Goal: Check status: Check status

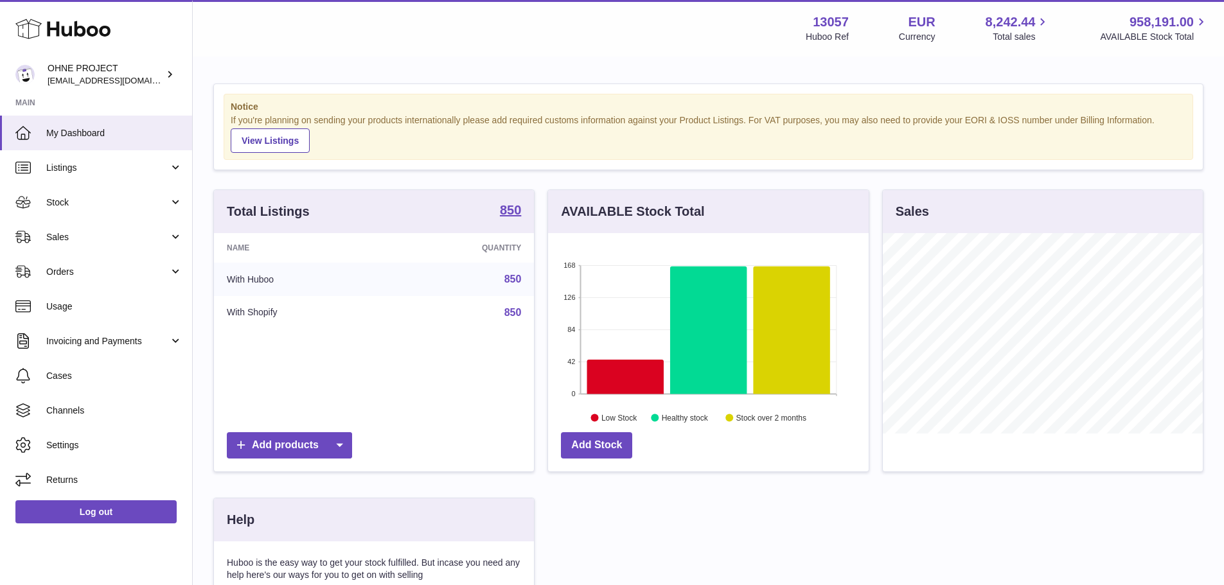
scroll to position [200, 324]
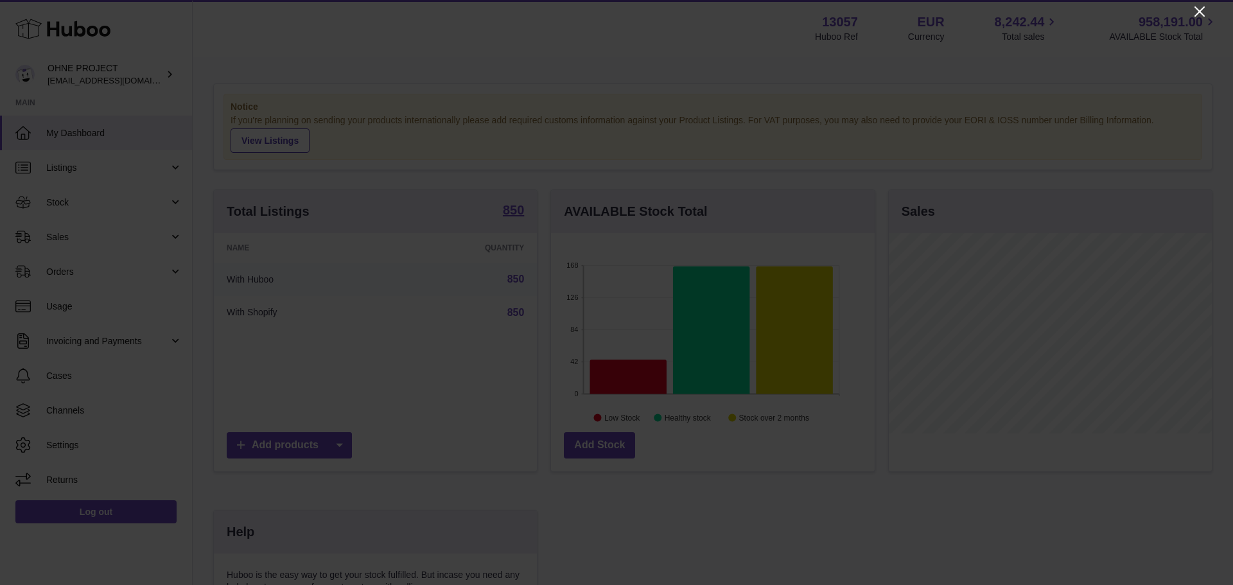
click at [1201, 11] on icon "Close" at bounding box center [1200, 11] width 10 height 10
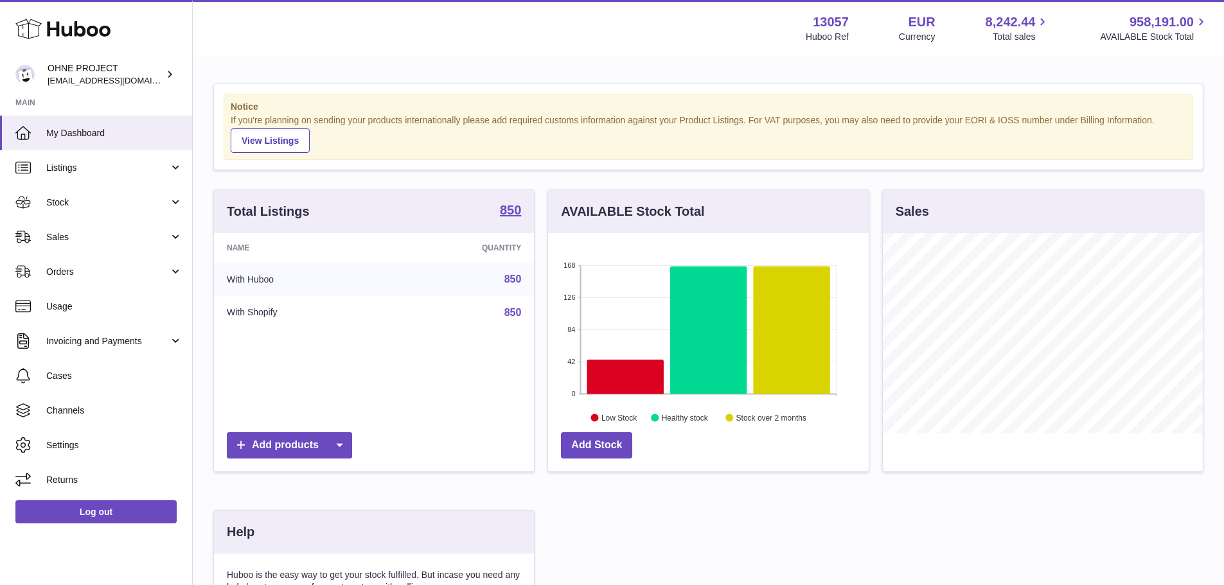
scroll to position [642213, 642093]
click at [82, 245] on link "Sales" at bounding box center [96, 237] width 192 height 35
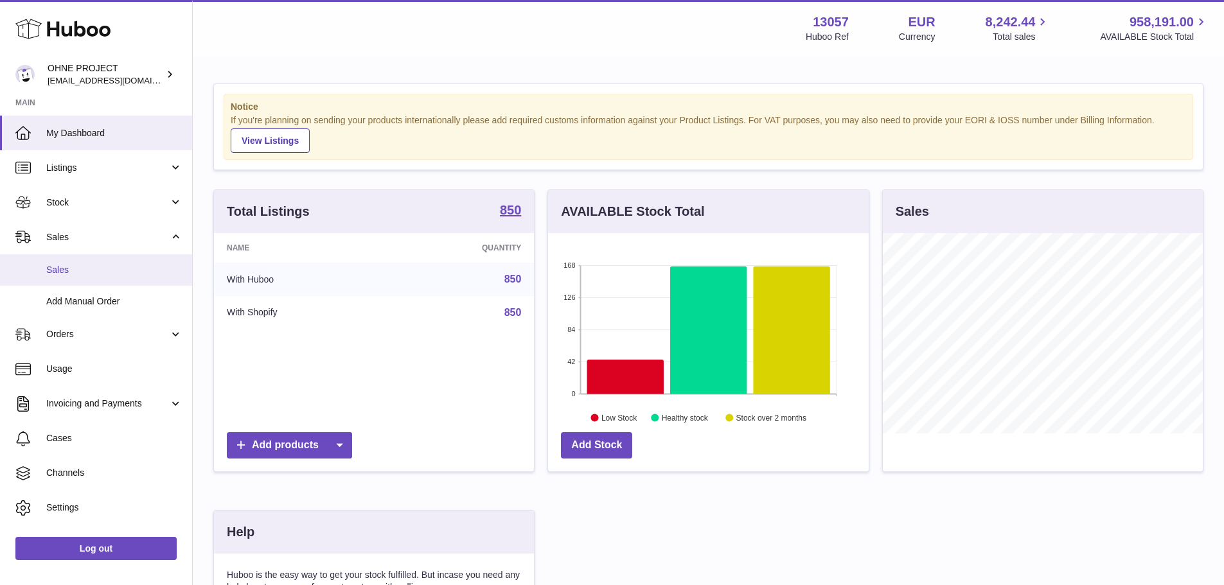
click at [84, 274] on span "Sales" at bounding box center [114, 270] width 136 height 12
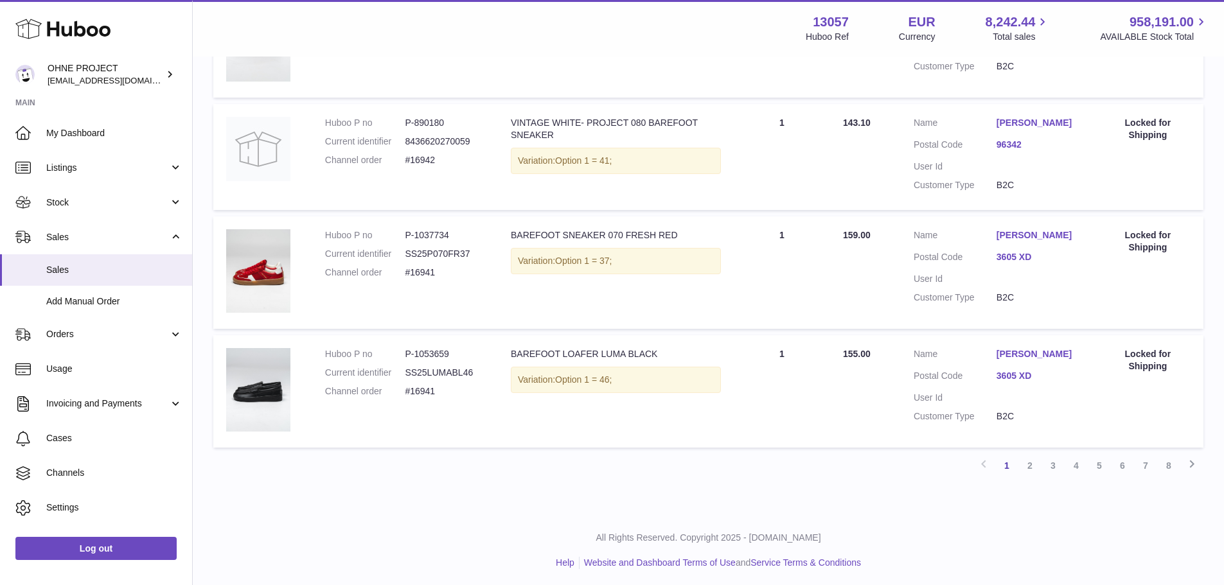
scroll to position [1053, 0]
click at [1165, 464] on link "8" at bounding box center [1168, 462] width 23 height 23
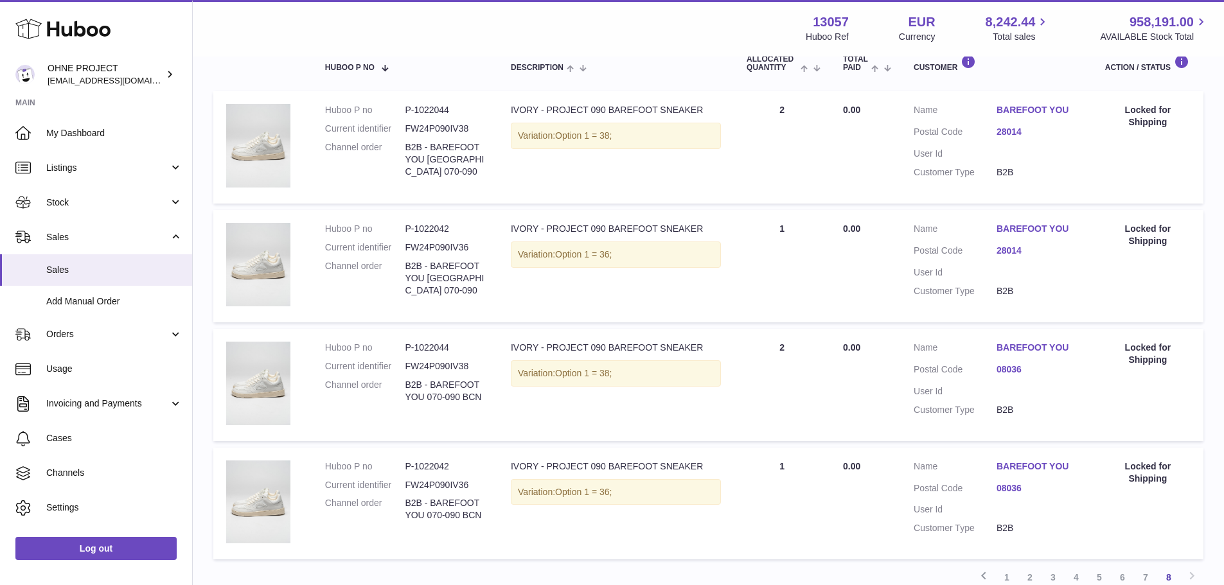
scroll to position [251, 0]
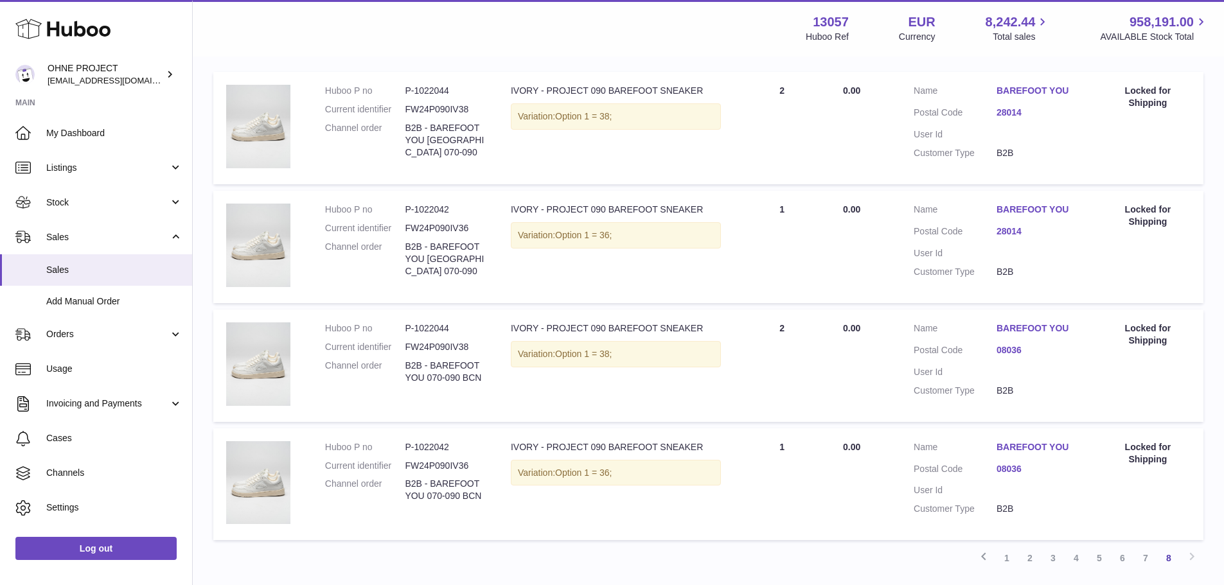
click at [1021, 94] on link "BAREFOOT YOU" at bounding box center [1037, 91] width 83 height 12
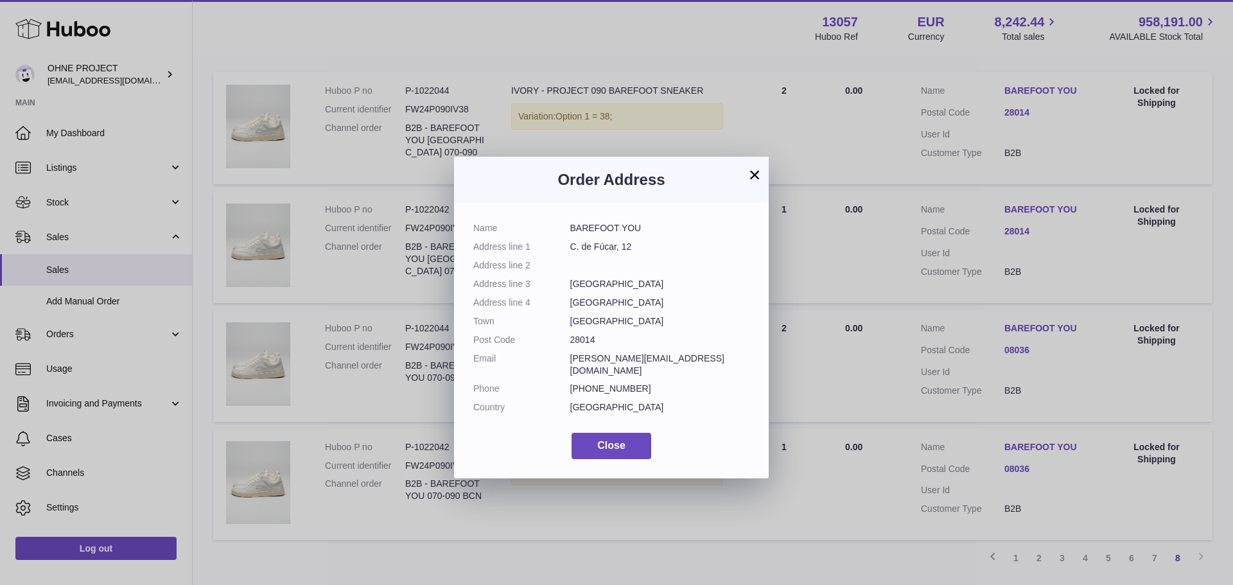
click at [755, 167] on button "×" at bounding box center [754, 174] width 15 height 15
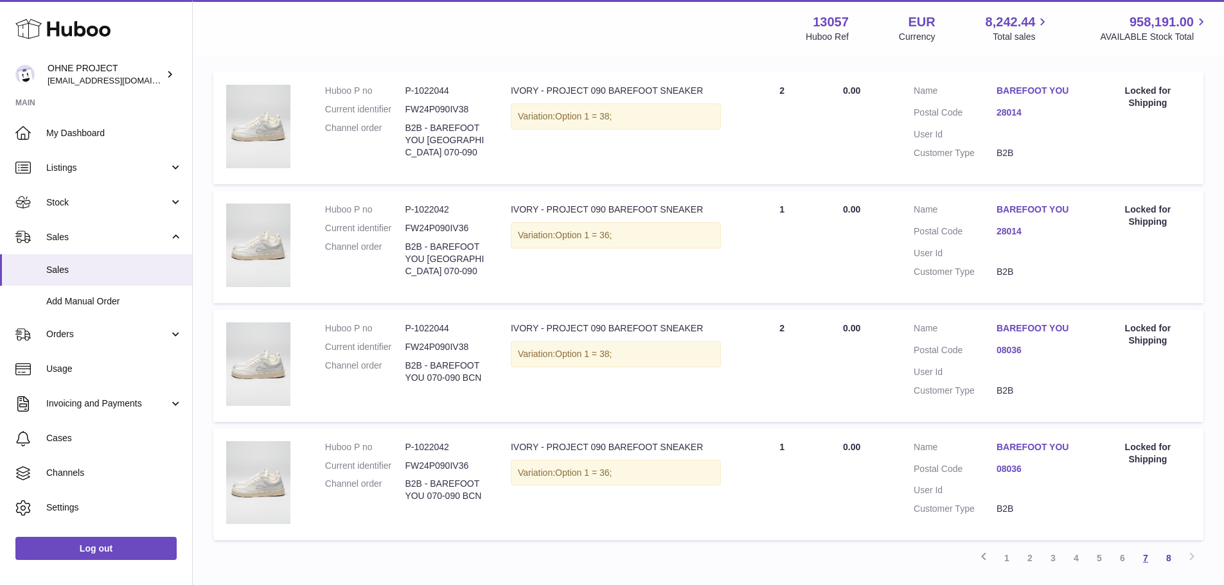
click at [1148, 562] on link "7" at bounding box center [1145, 558] width 23 height 23
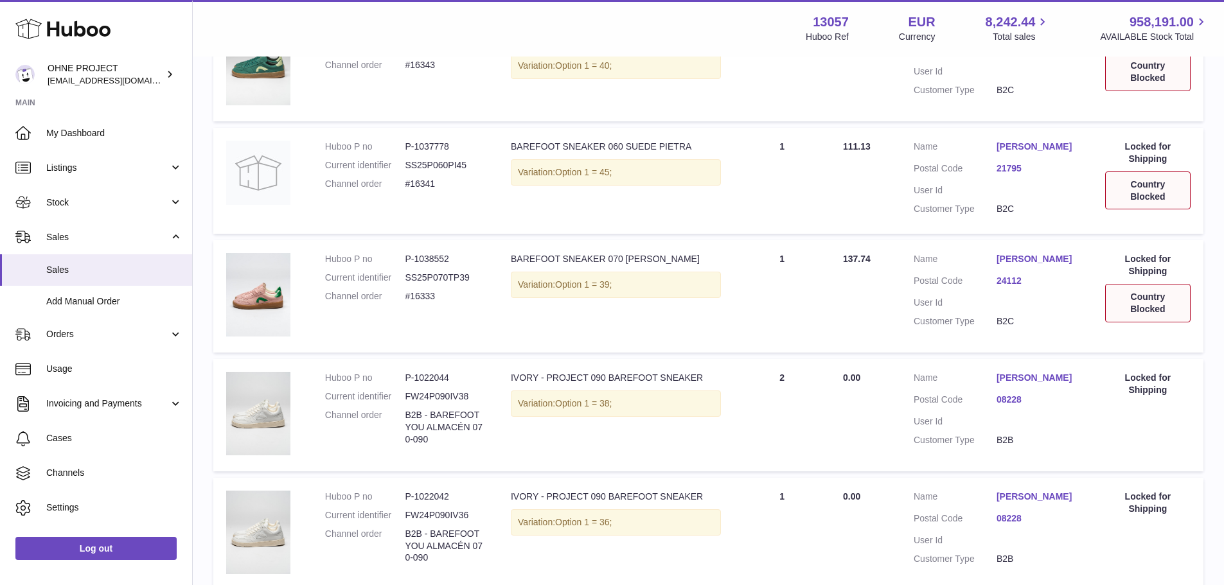
scroll to position [1059, 0]
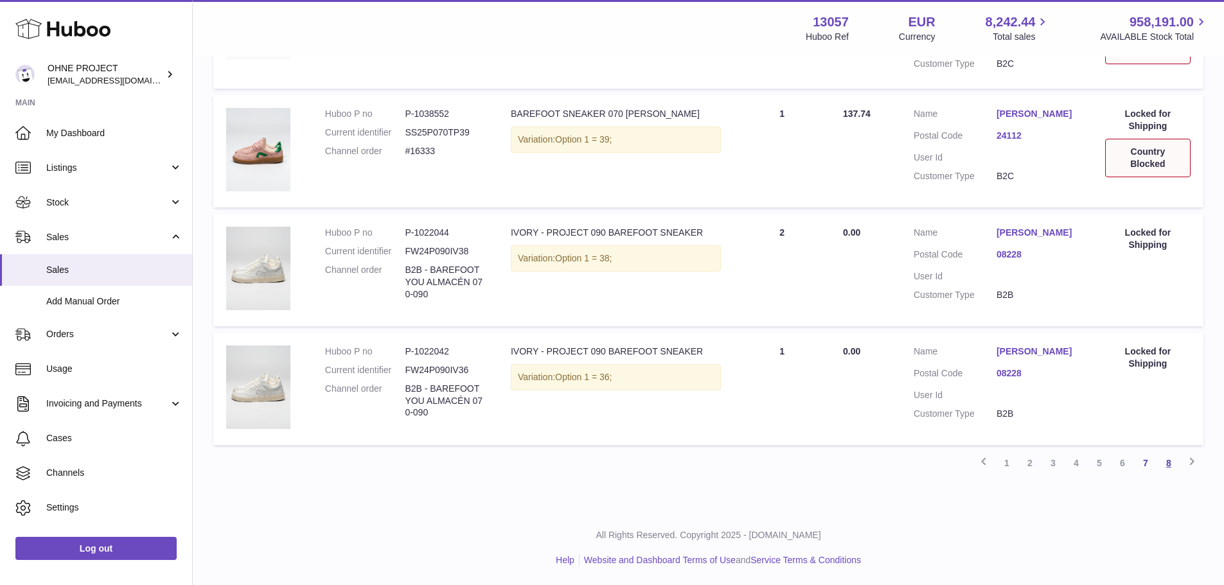
click at [1166, 463] on link "8" at bounding box center [1168, 463] width 23 height 23
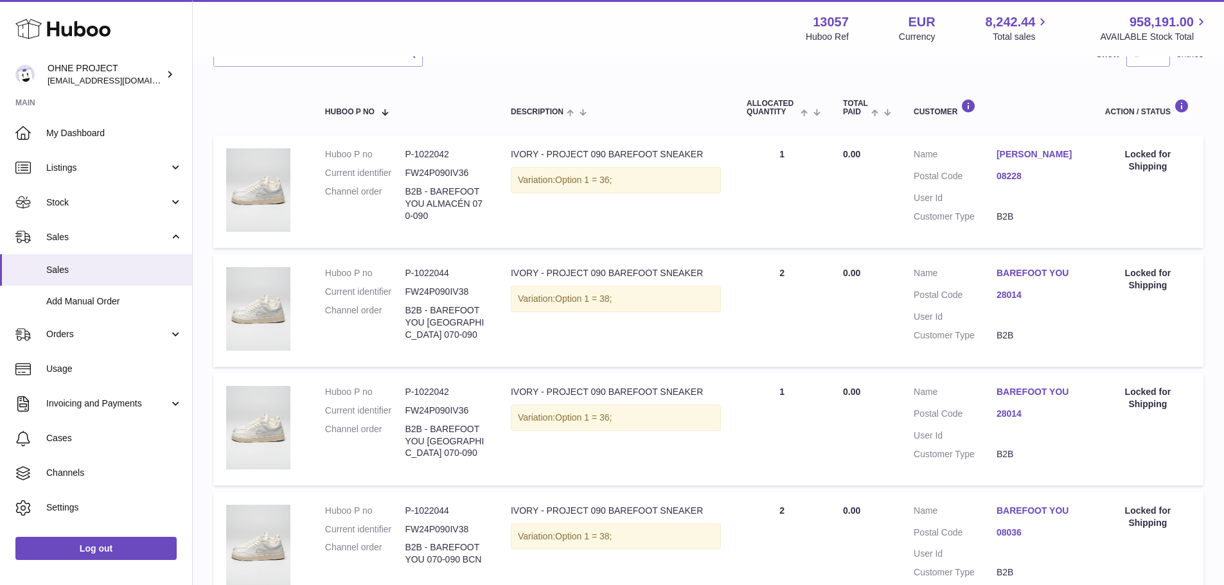
scroll to position [465, 0]
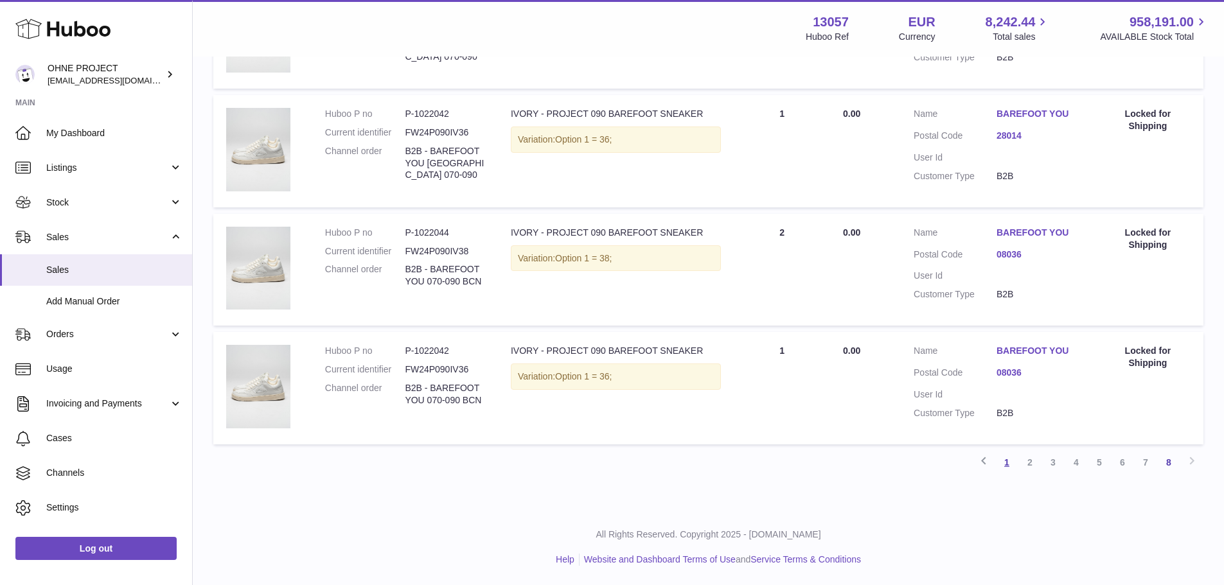
click at [1003, 461] on link "1" at bounding box center [1006, 462] width 23 height 23
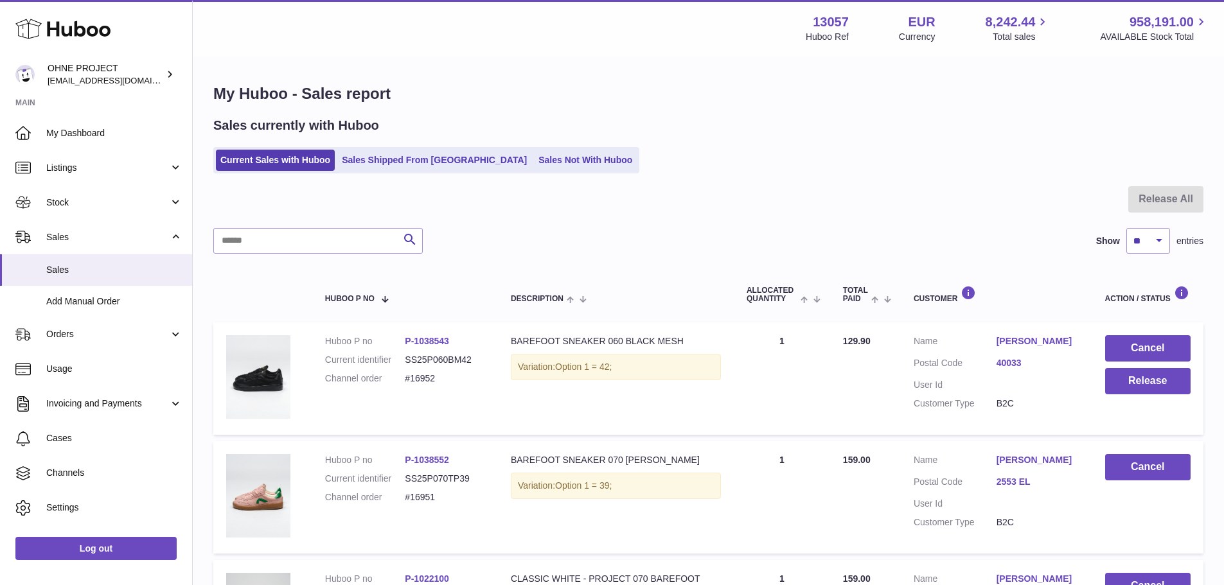
click at [543, 146] on div "Sales currently with Huboo Current Sales with Huboo Sales Shipped From Huboo Sa…" at bounding box center [708, 145] width 990 height 57
click at [542, 159] on link "Sales Not With Huboo" at bounding box center [585, 160] width 103 height 21
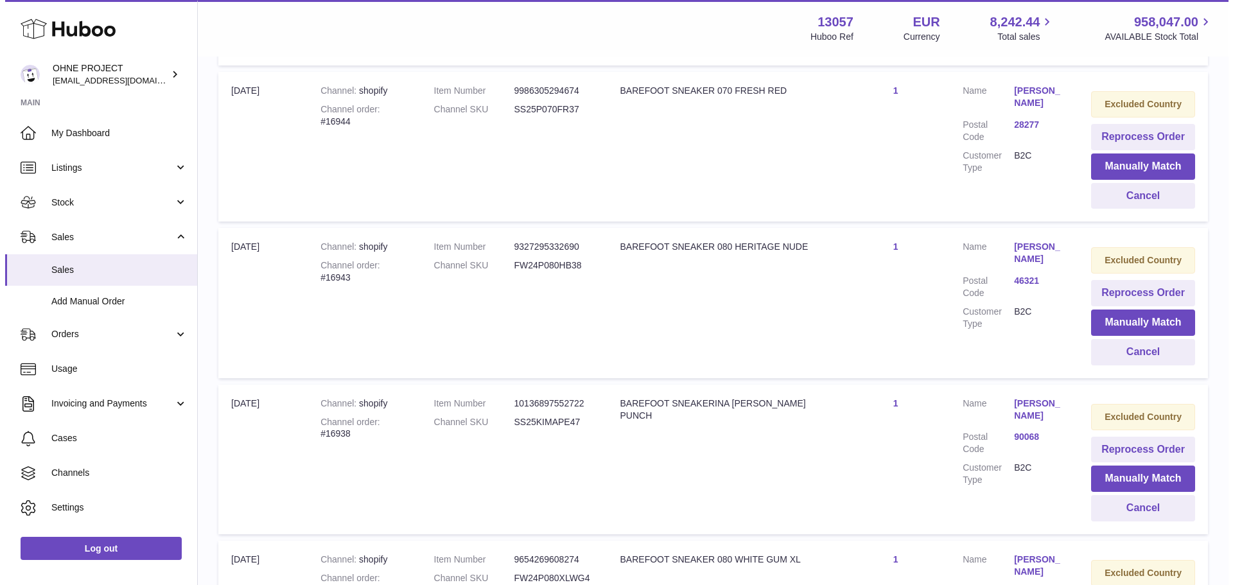
scroll to position [450, 0]
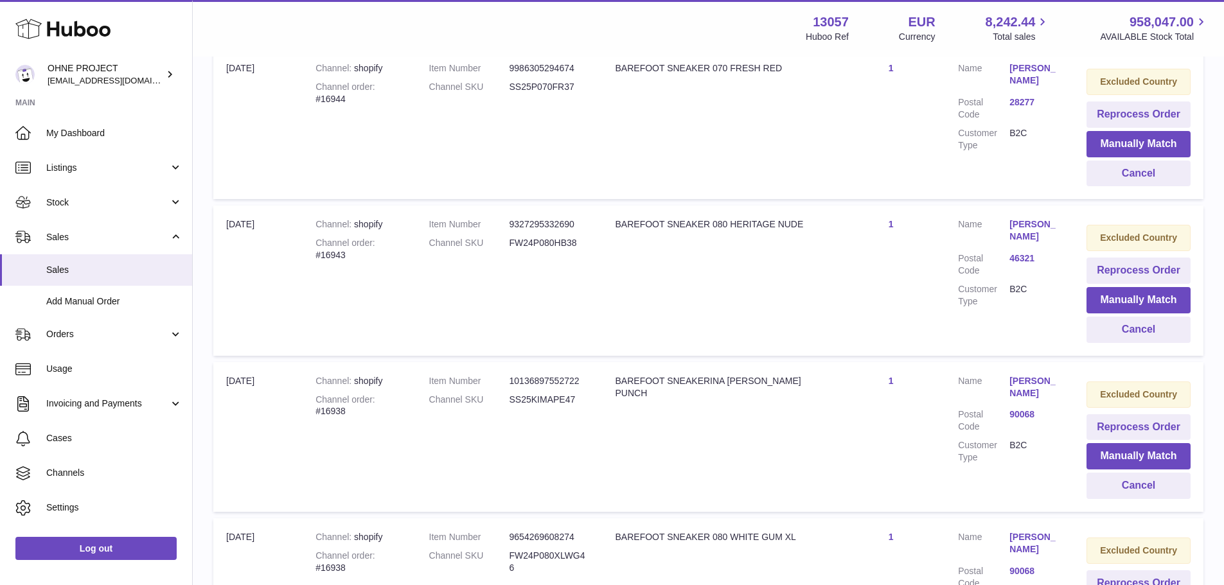
click at [1034, 228] on link "Lavinia Nau" at bounding box center [1034, 230] width 51 height 24
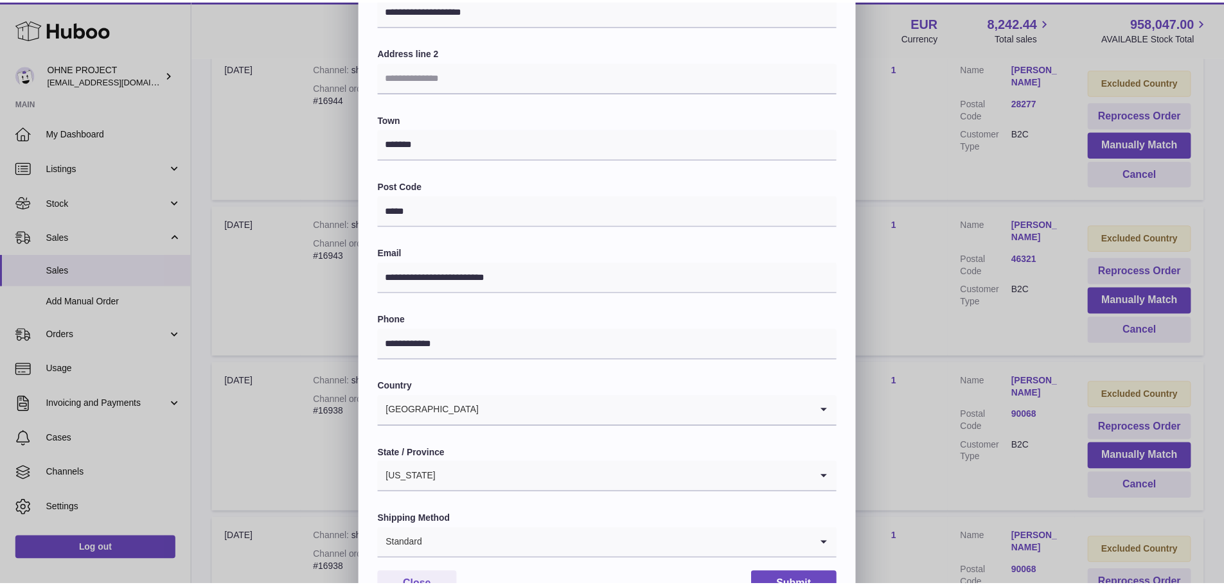
scroll to position [187, 0]
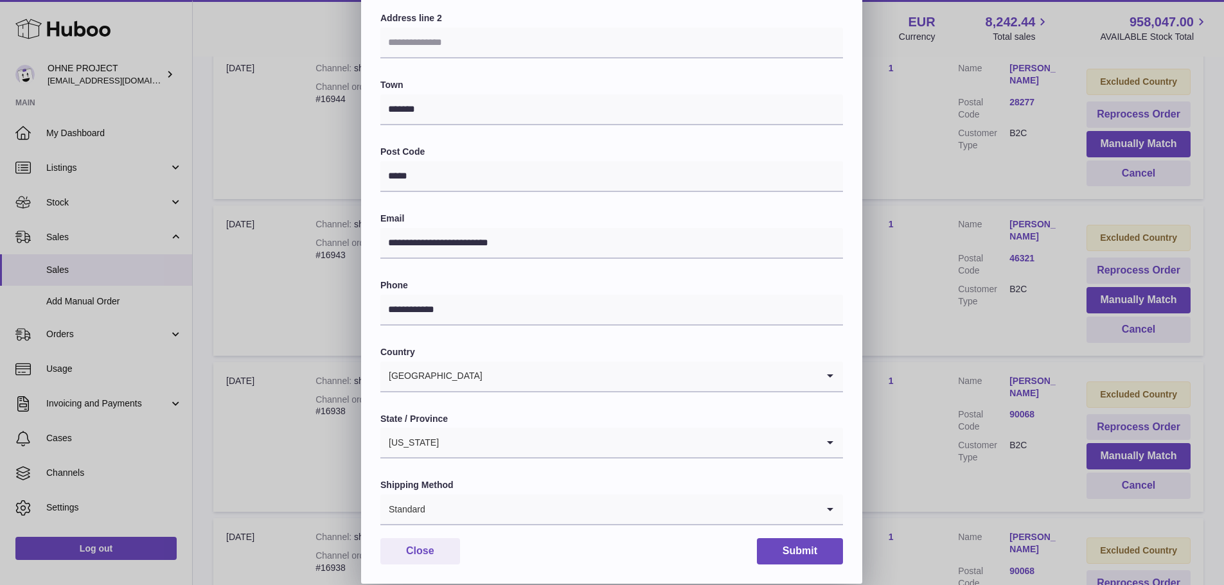
click at [960, 331] on div "**********" at bounding box center [612, 198] width 1224 height 771
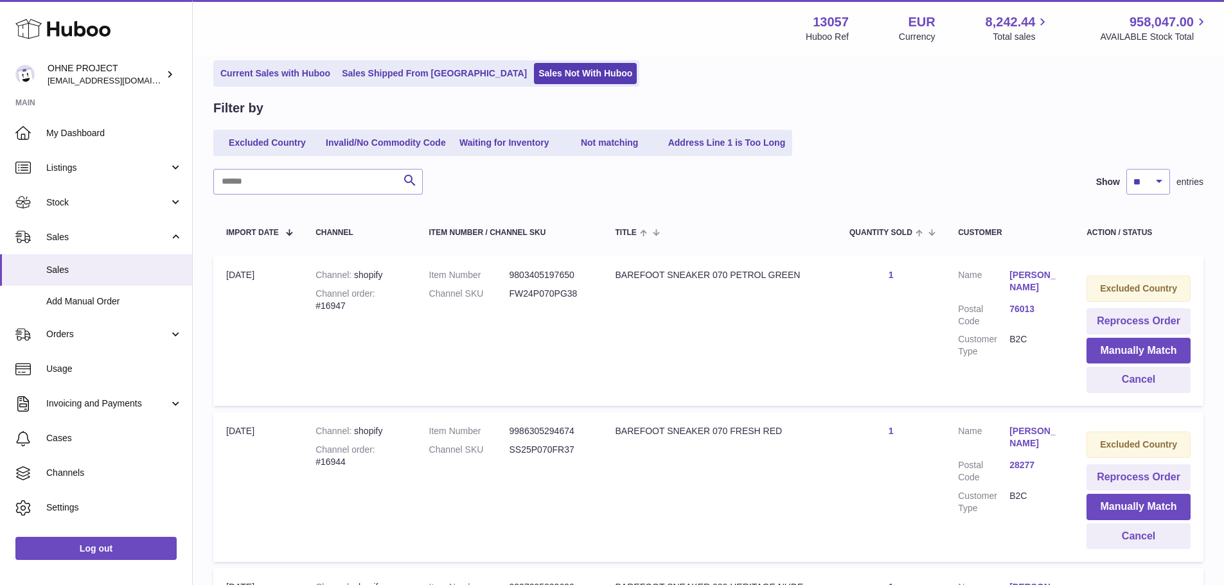
scroll to position [0, 0]
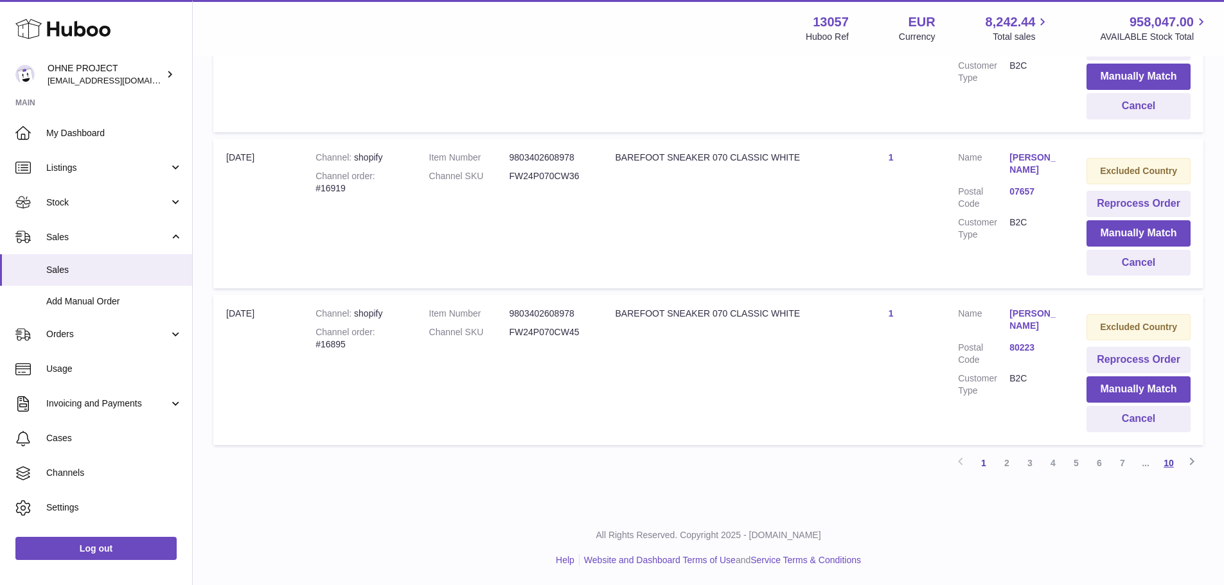
click at [1160, 462] on link "10" at bounding box center [1168, 463] width 23 height 23
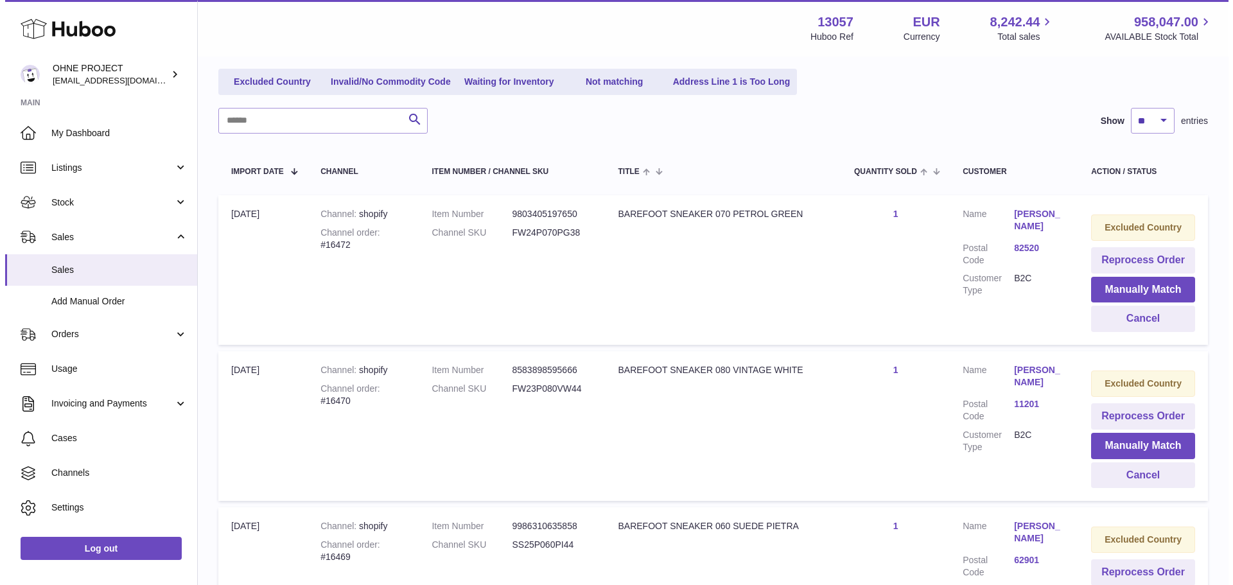
scroll to position [443, 0]
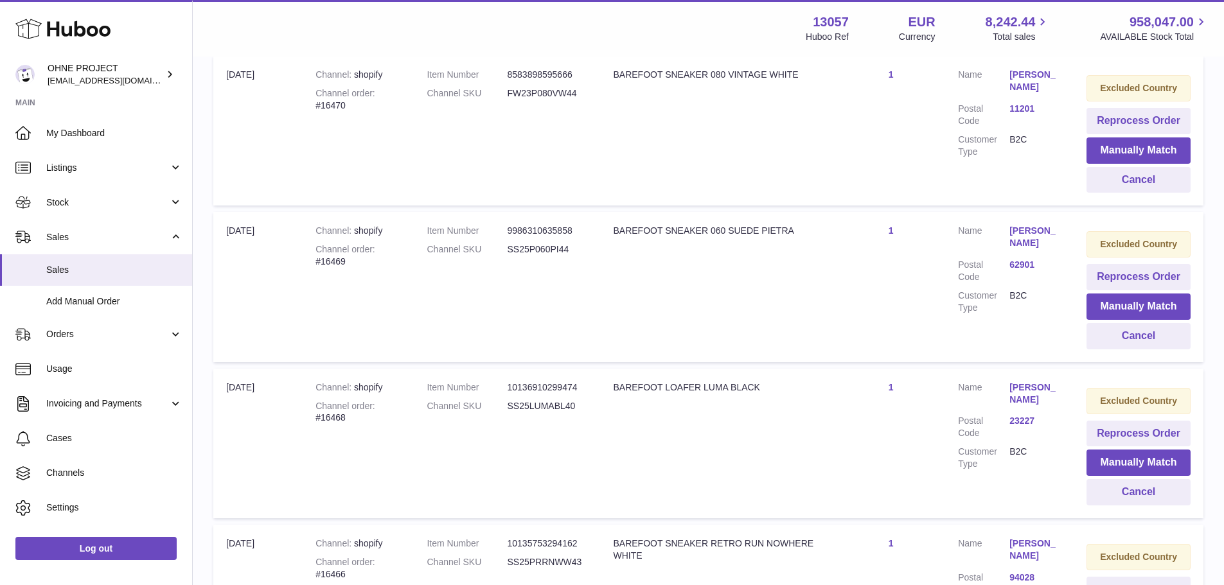
click at [1029, 392] on link "Ben Johnston" at bounding box center [1034, 394] width 51 height 24
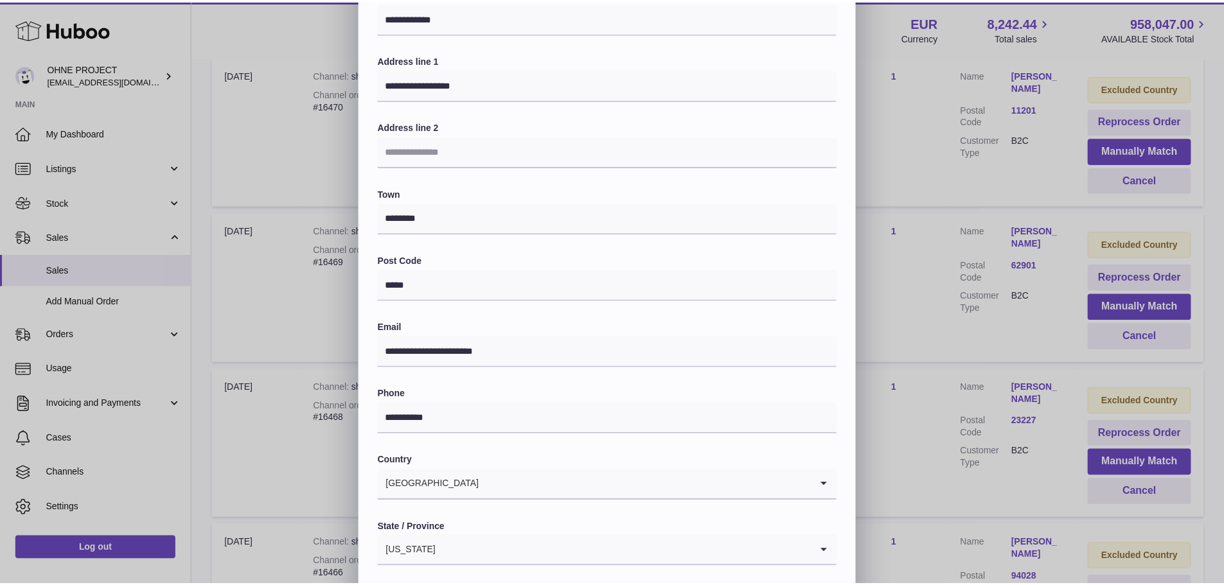
scroll to position [187, 0]
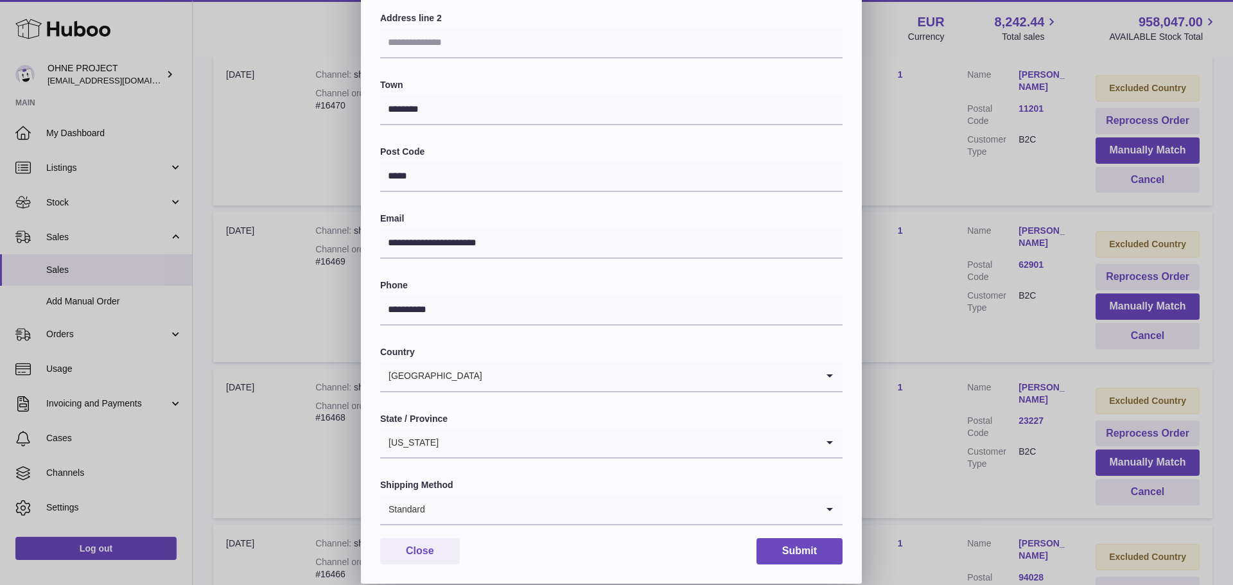
click at [890, 386] on div "**********" at bounding box center [616, 198] width 1233 height 771
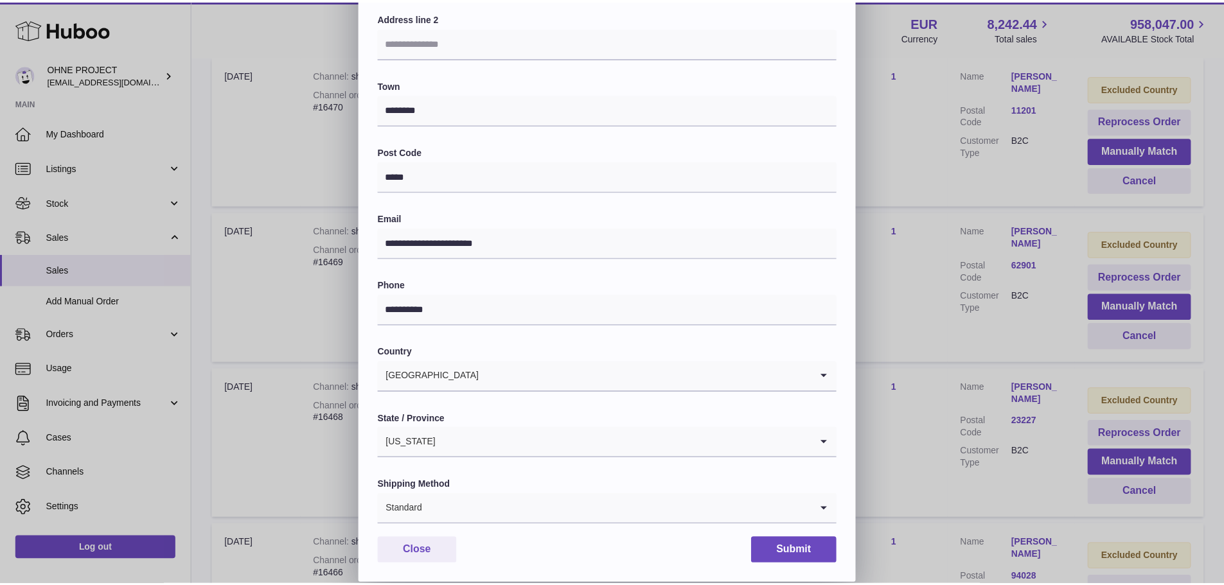
scroll to position [0, 0]
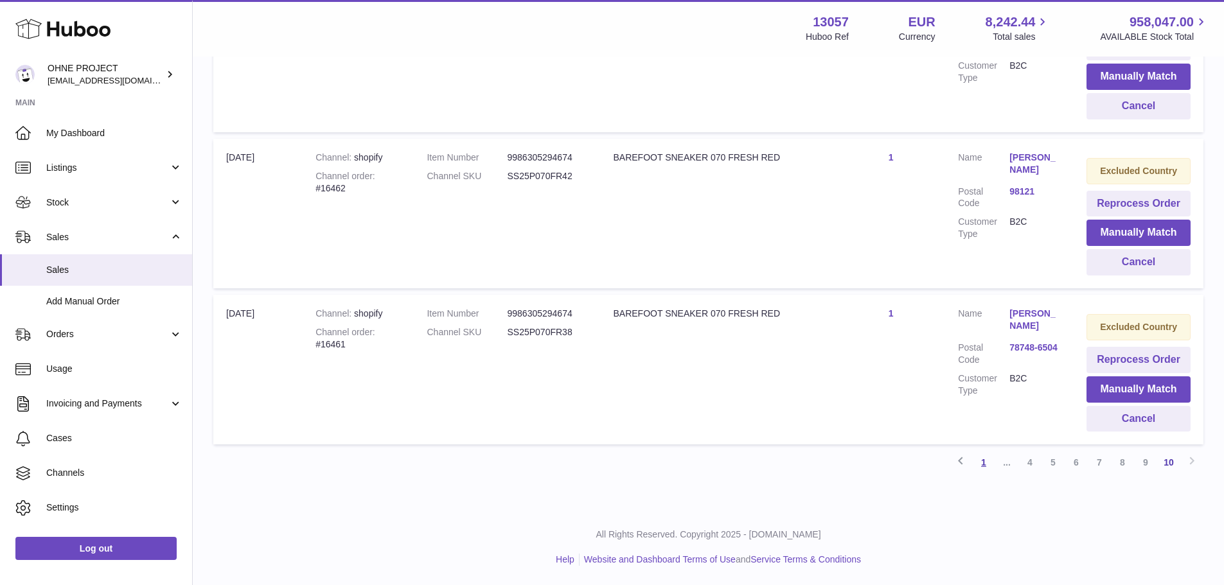
click at [979, 466] on link "1" at bounding box center [983, 462] width 23 height 23
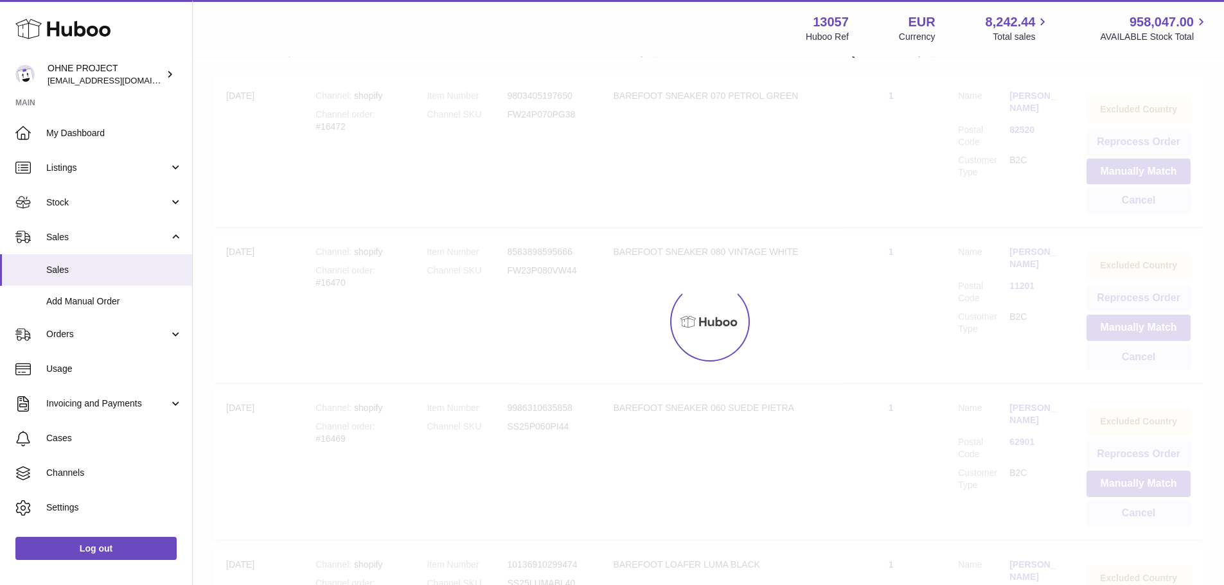
scroll to position [58, 0]
